Goal: Ask a question

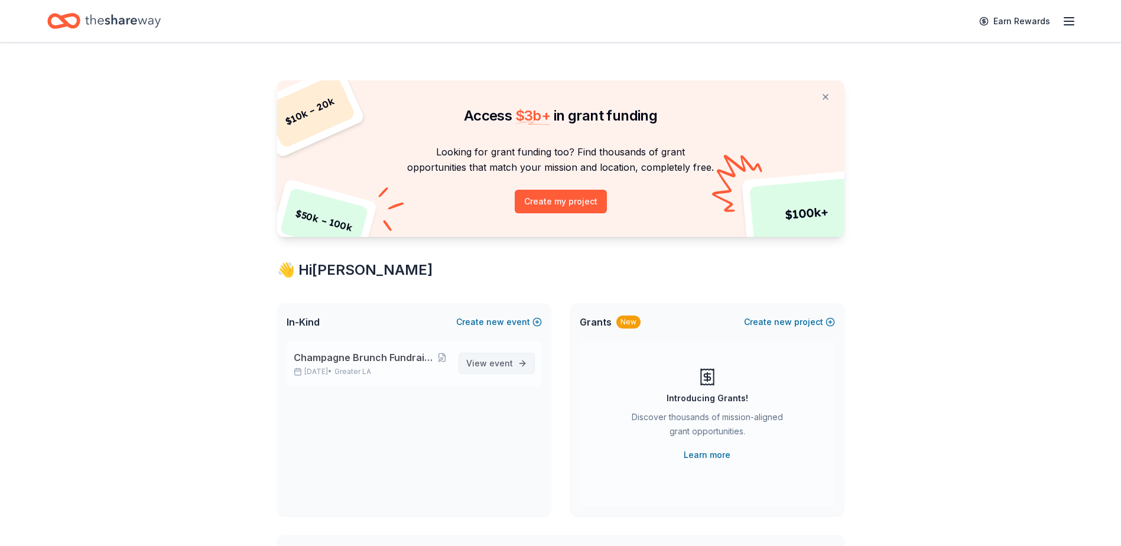
click at [492, 365] on span "event" at bounding box center [501, 363] width 24 height 10
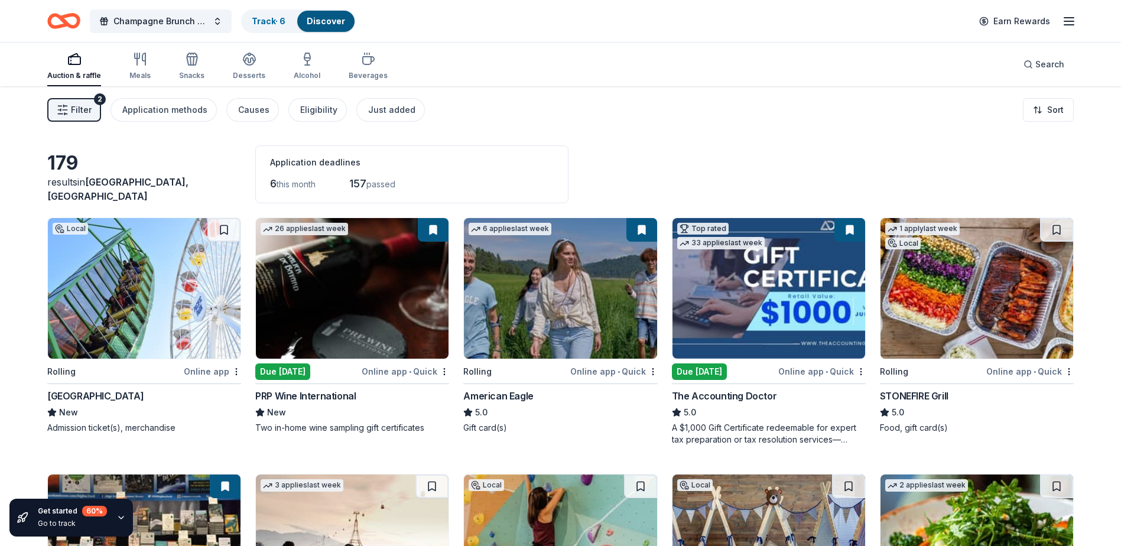
click at [735, 332] on img at bounding box center [769, 288] width 193 height 141
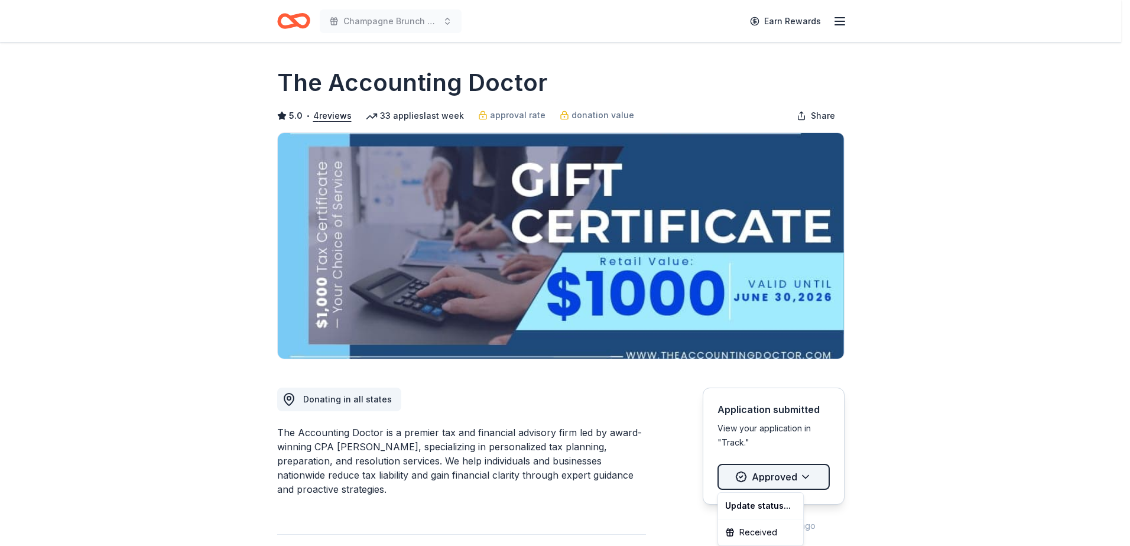
click at [775, 480] on html "Champagne Brunch Fundraiser to Support Camp4Kids Earn Rewards Due tomorrow Shar…" at bounding box center [565, 273] width 1130 height 546
click at [569, 418] on html "Champagne Brunch Fundraiser to Support Camp4Kids Earn Rewards Due tomorrow Shar…" at bounding box center [565, 273] width 1130 height 546
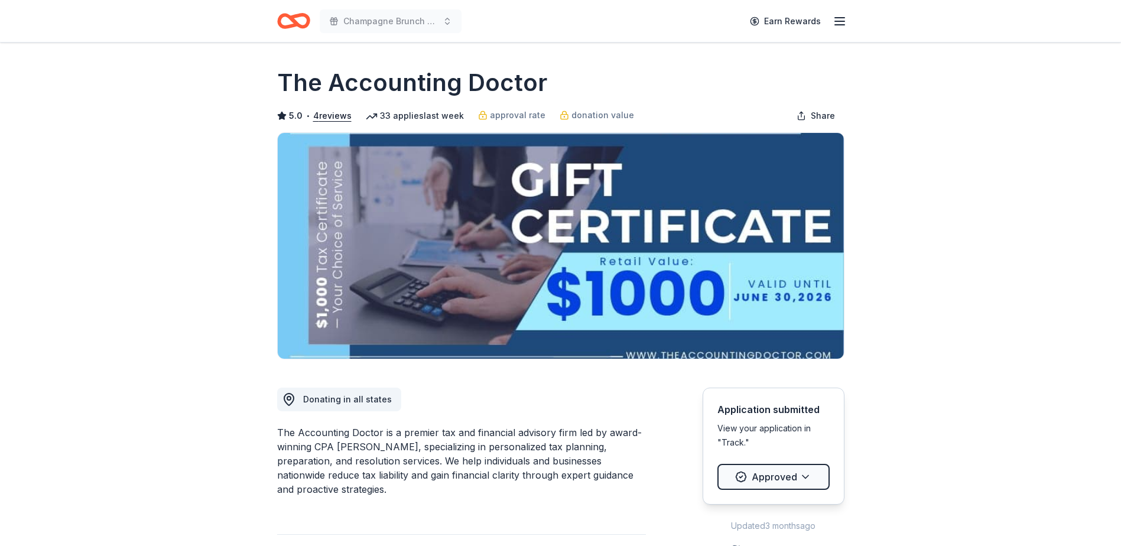
scroll to position [140, 0]
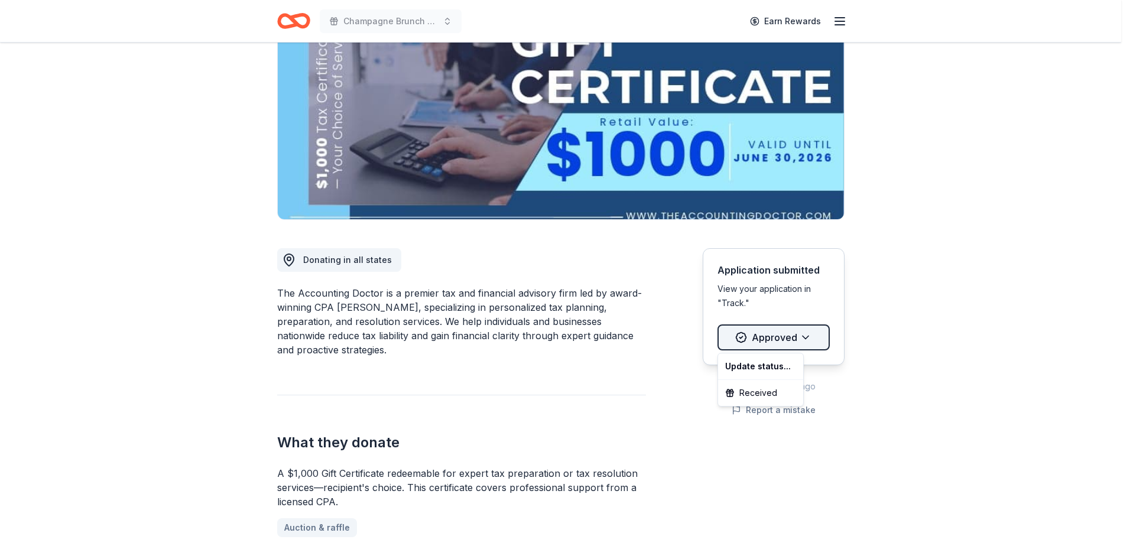
click at [794, 337] on html "Champagne Brunch Fundraiser to Support Camp4Kids Earn Rewards Due tomorrow Shar…" at bounding box center [565, 133] width 1130 height 546
click at [757, 392] on div "Received" at bounding box center [761, 392] width 80 height 21
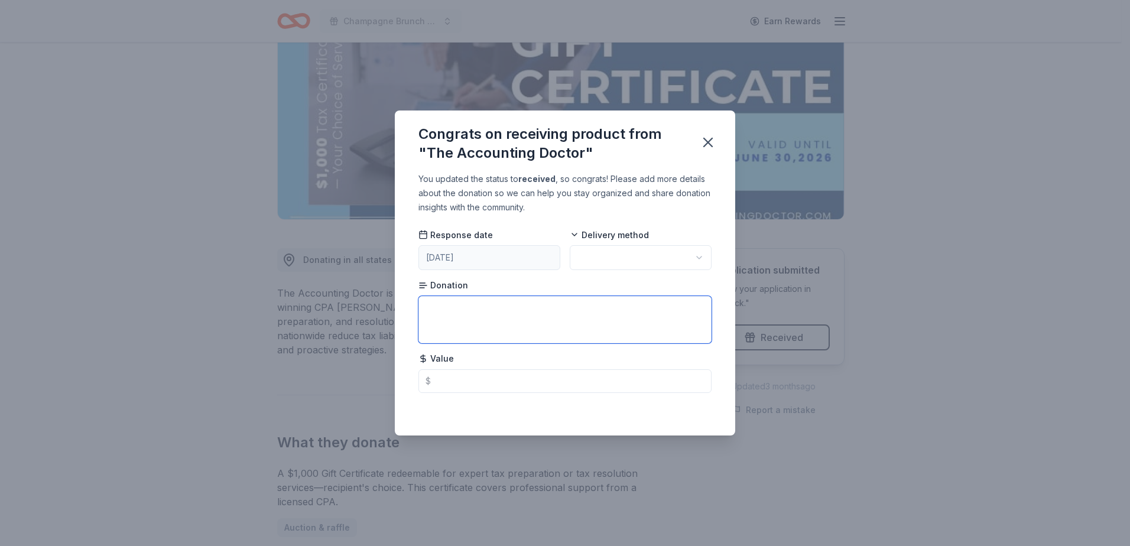
click at [527, 310] on textarea at bounding box center [565, 319] width 293 height 47
type textarea "I haven't received the certificate yet. Can you tell me how I might receive the…"
click at [710, 142] on icon "button" at bounding box center [708, 142] width 17 height 17
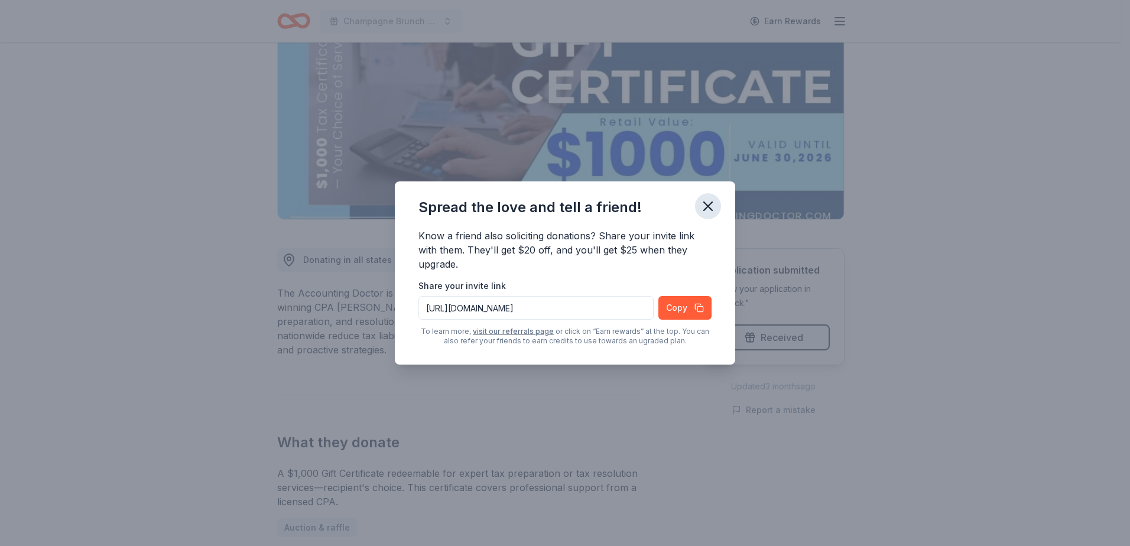
click at [712, 206] on icon "button" at bounding box center [708, 206] width 17 height 17
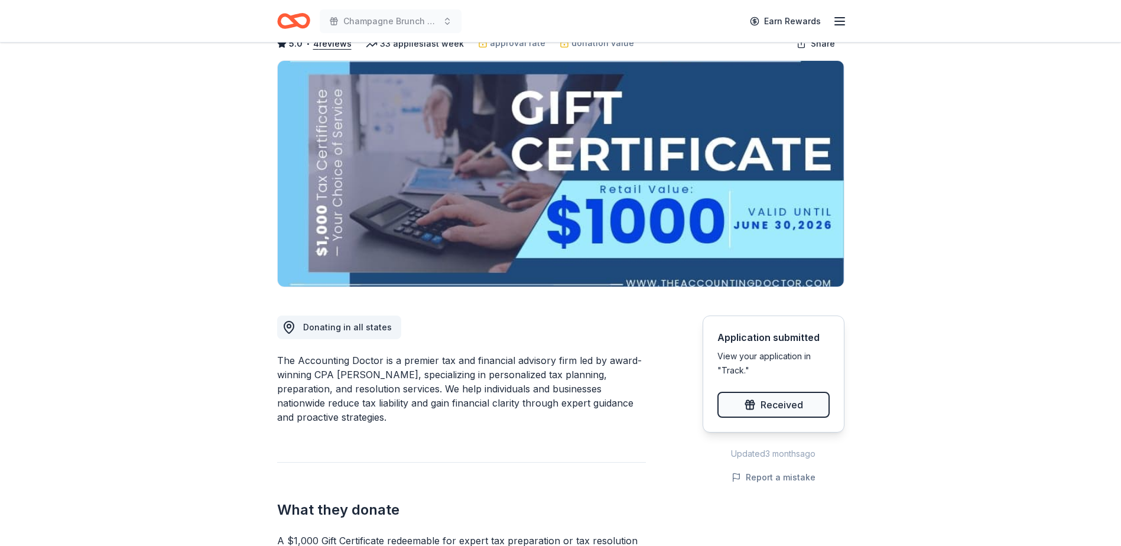
scroll to position [70, 0]
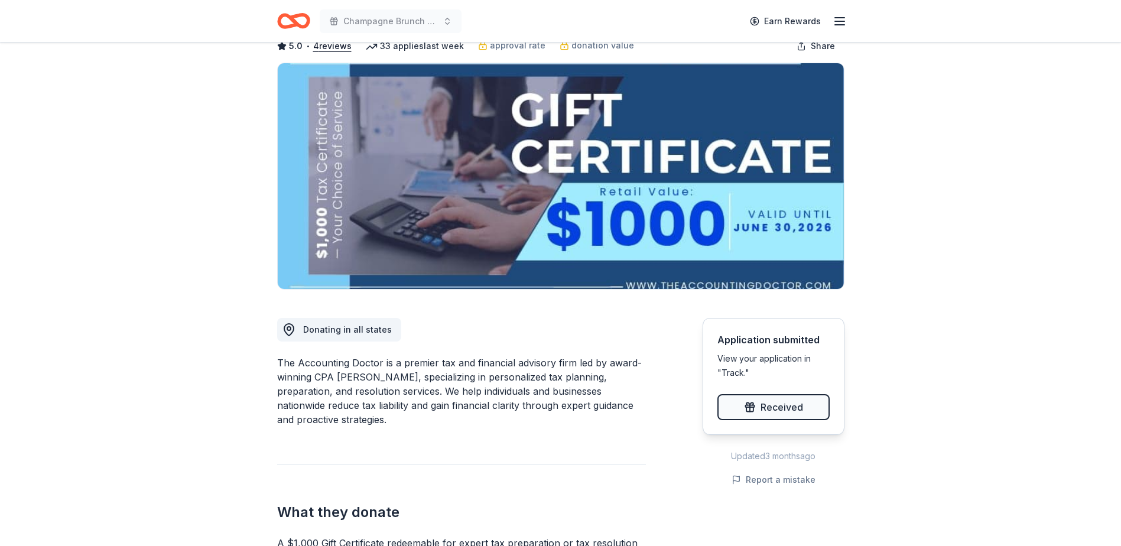
click at [708, 224] on img at bounding box center [561, 176] width 566 height 226
click at [556, 170] on img at bounding box center [561, 176] width 566 height 226
click at [556, 156] on img at bounding box center [561, 176] width 566 height 226
click at [554, 152] on img at bounding box center [561, 176] width 566 height 226
click at [549, 151] on img at bounding box center [561, 176] width 566 height 226
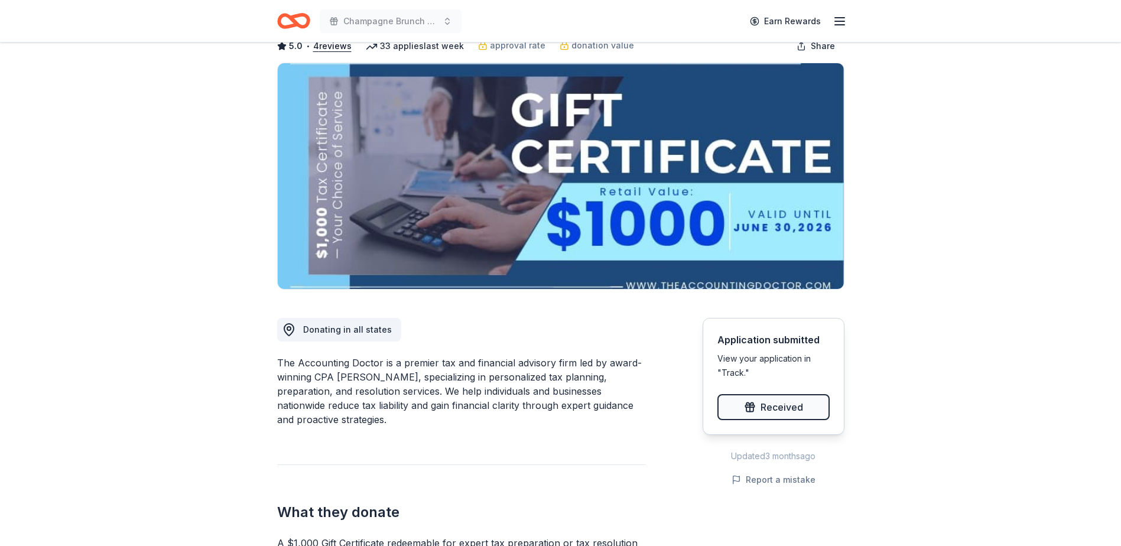
click at [322, 207] on img at bounding box center [561, 176] width 566 height 226
click at [323, 207] on img at bounding box center [561, 176] width 566 height 226
click at [761, 197] on img at bounding box center [561, 176] width 566 height 226
click at [765, 248] on img at bounding box center [561, 176] width 566 height 226
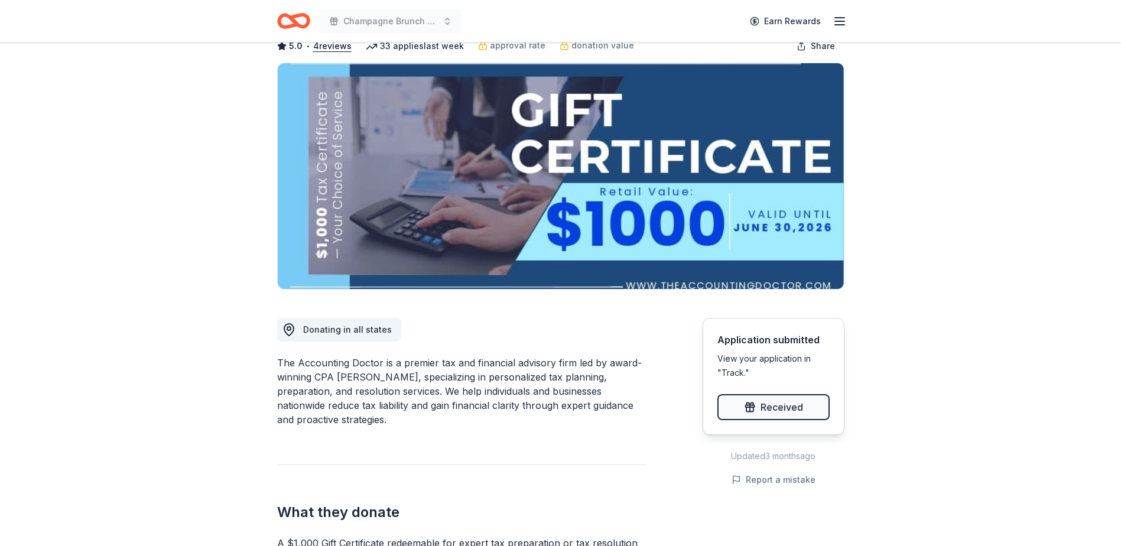
drag, startPoint x: 748, startPoint y: 294, endPoint x: 742, endPoint y: 290, distance: 6.4
click at [696, 190] on img at bounding box center [561, 176] width 566 height 226
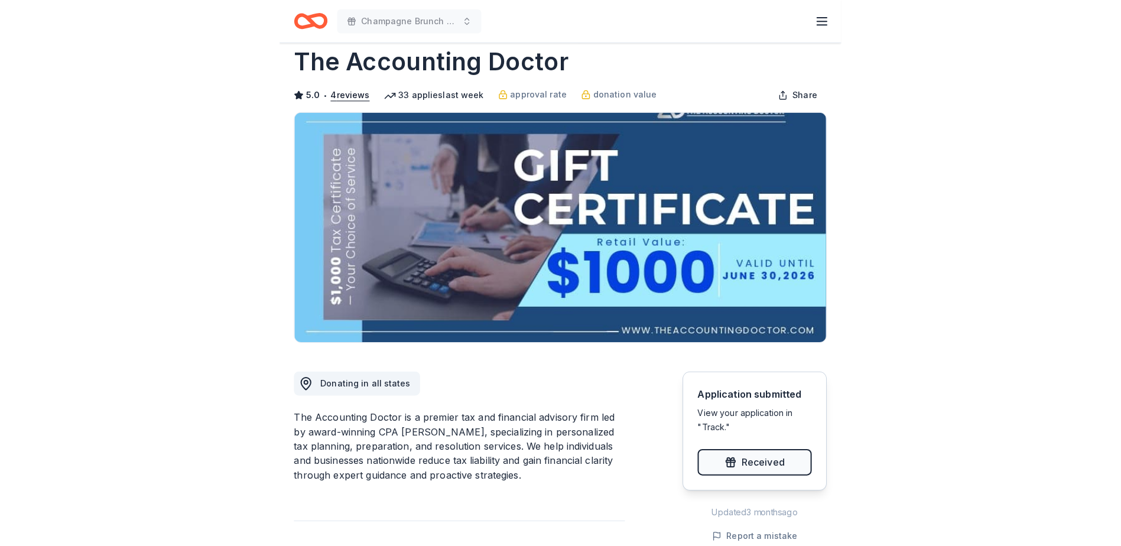
scroll to position [0, 0]
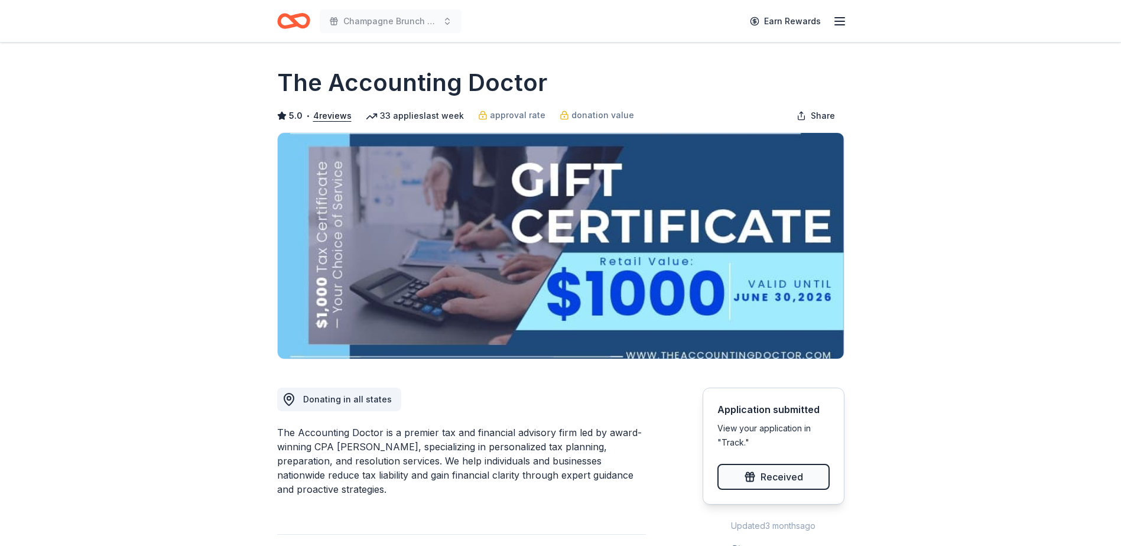
click at [844, 24] on icon "button" at bounding box center [840, 21] width 14 height 14
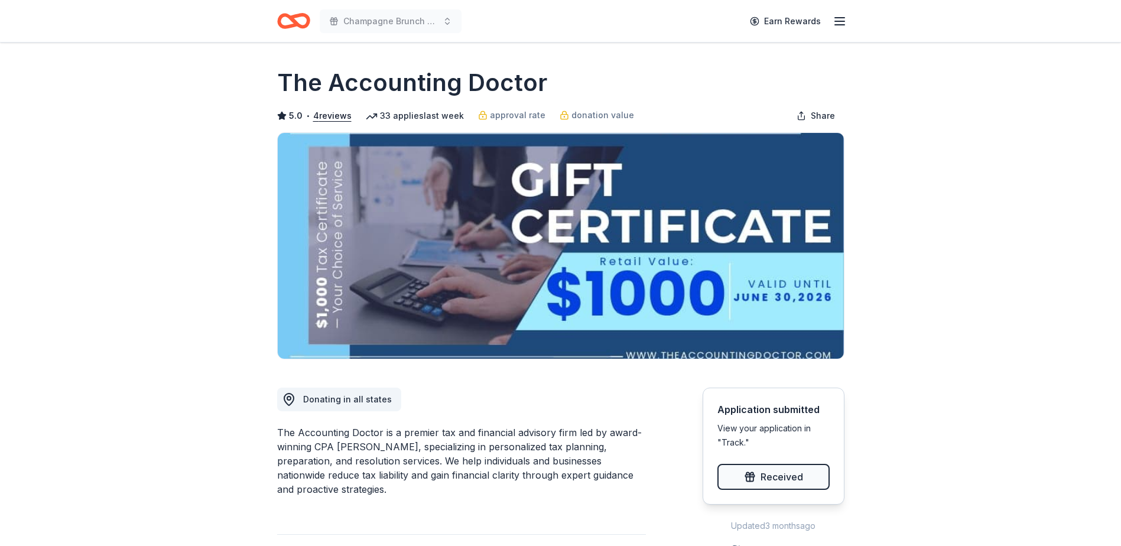
click at [841, 30] on div "Earn Rewards" at bounding box center [795, 21] width 104 height 28
click at [841, 20] on icon "button" at bounding box center [840, 21] width 14 height 14
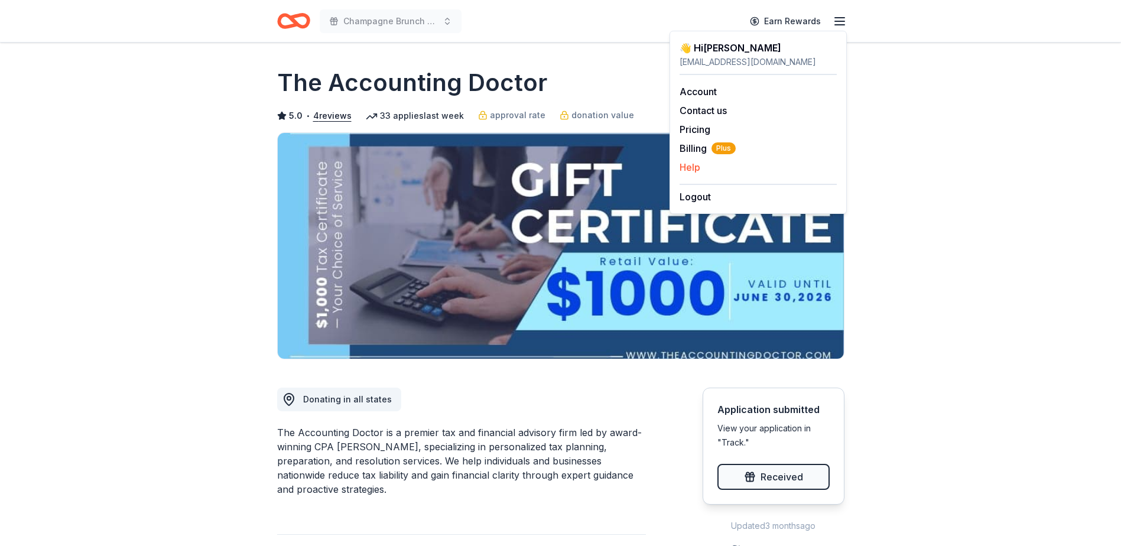
click at [691, 171] on button "Help" at bounding box center [690, 167] width 21 height 14
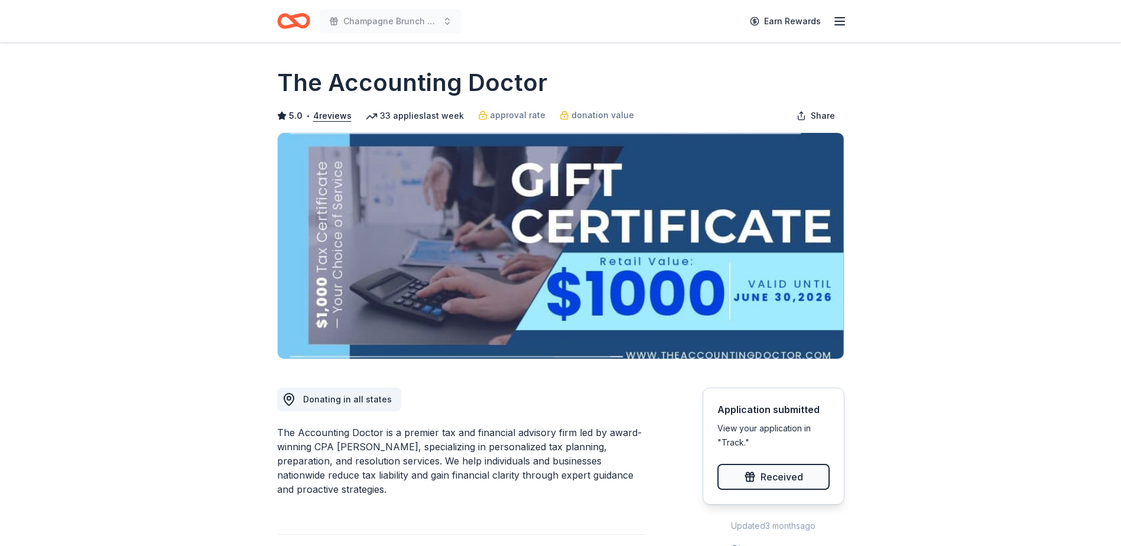
click at [776, 414] on div "Application submitted" at bounding box center [774, 410] width 112 height 14
click at [767, 430] on div "View your application in "Track."" at bounding box center [774, 435] width 112 height 28
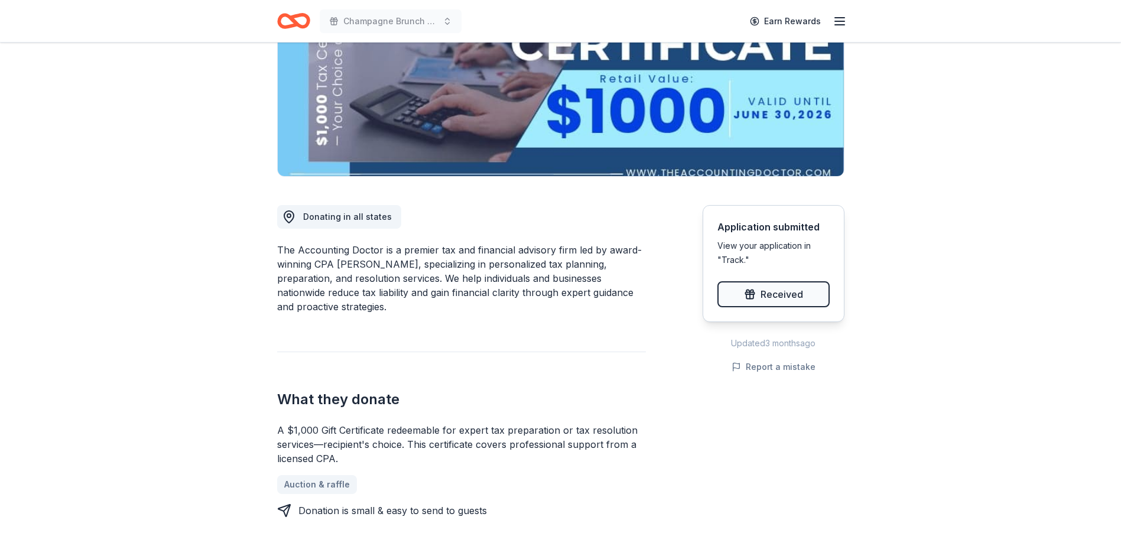
scroll to position [223, 0]
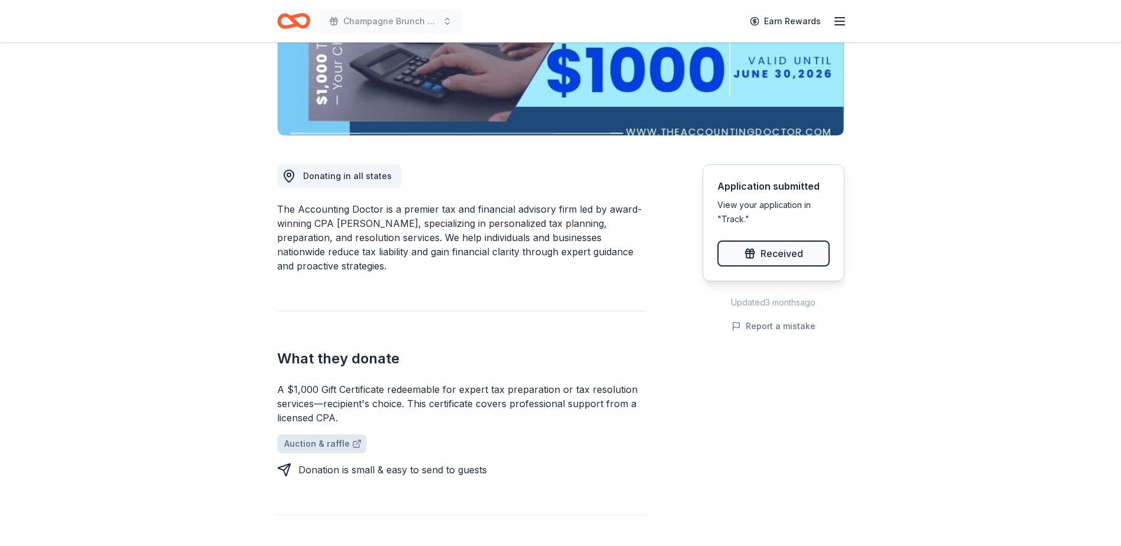
click at [324, 445] on link "Auction & raffle" at bounding box center [321, 443] width 89 height 19
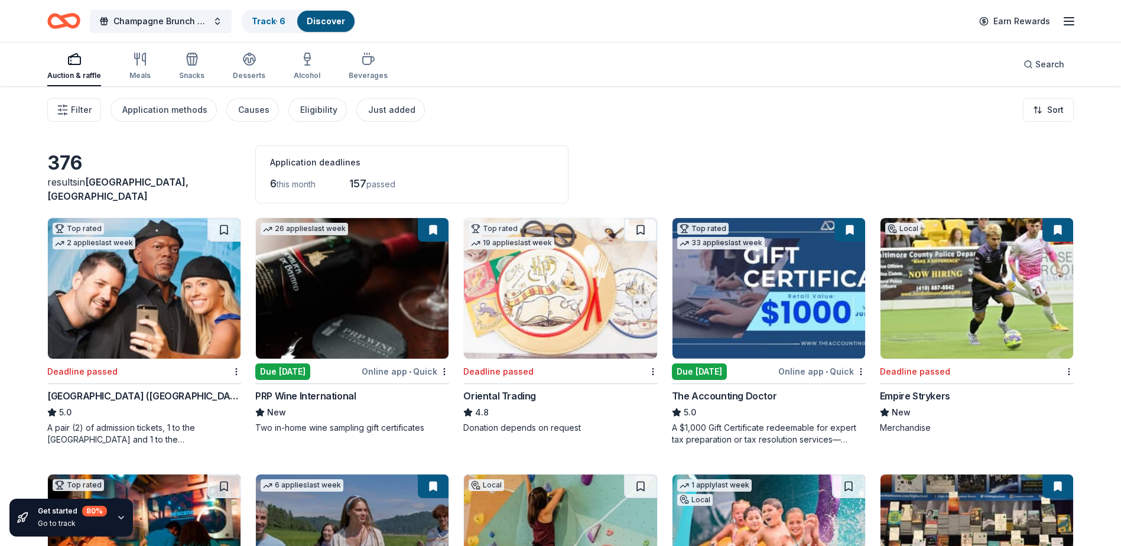
click at [742, 429] on div "A $1,000 Gift Certificate redeemable for expert tax preparation or tax resoluti…" at bounding box center [769, 434] width 194 height 24
